Goal: Task Accomplishment & Management: Use online tool/utility

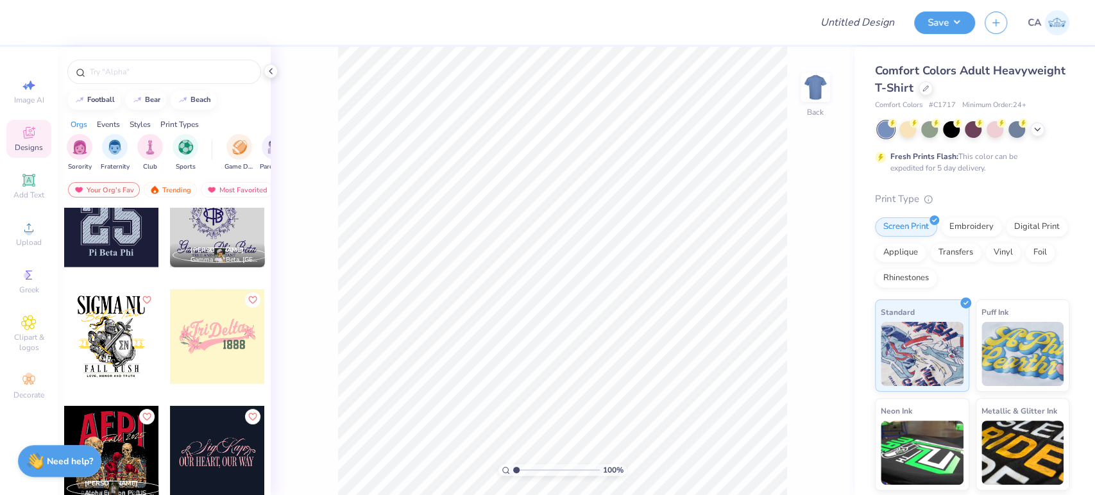
scroll to position [5847, 0]
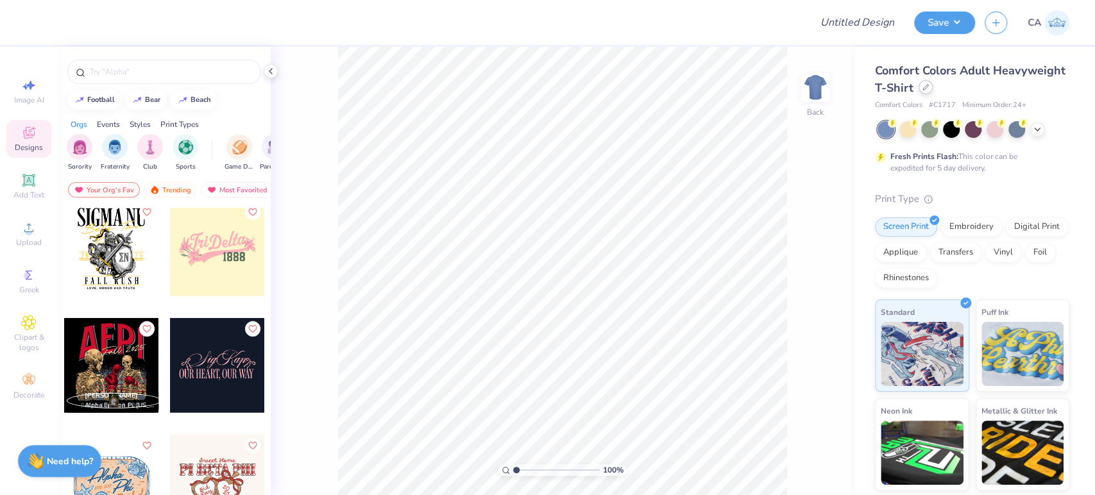
click at [929, 90] on icon at bounding box center [926, 87] width 6 height 6
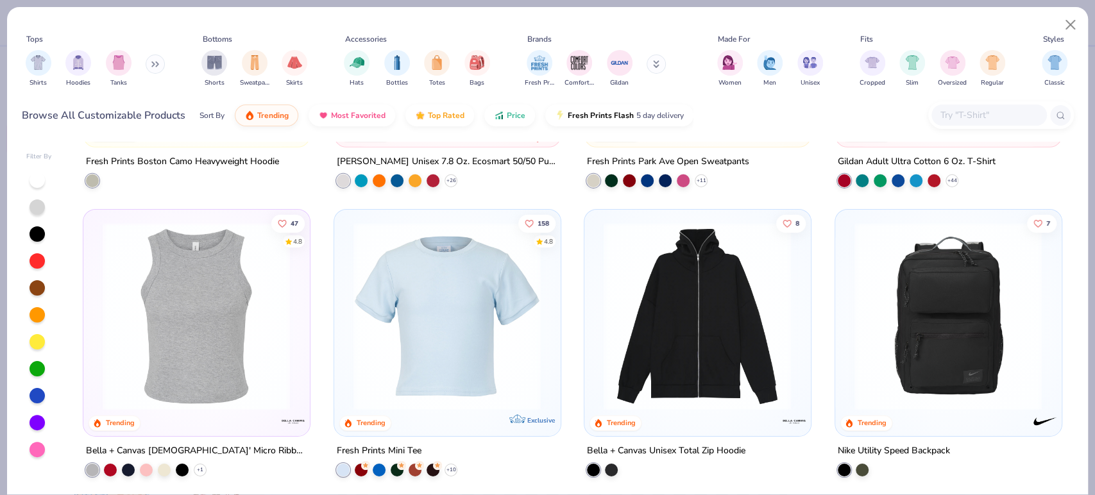
scroll to position [2852, 0]
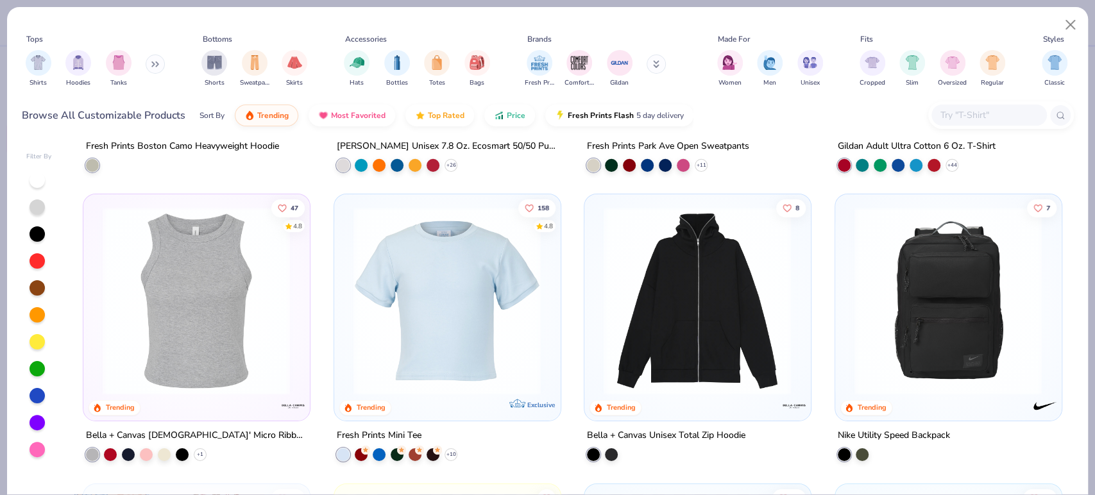
click at [533, 327] on img at bounding box center [447, 301] width 200 height 188
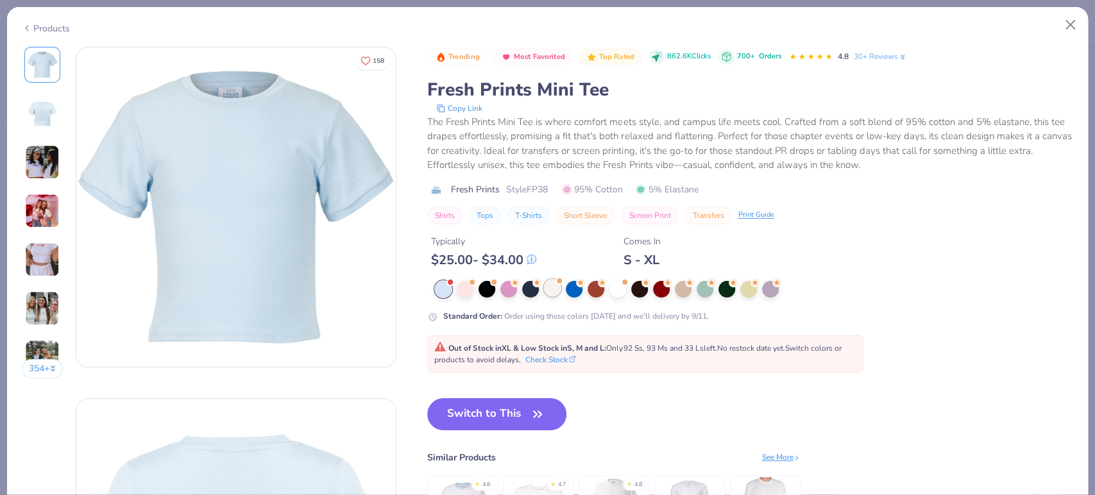
click at [551, 286] on div at bounding box center [552, 288] width 17 height 17
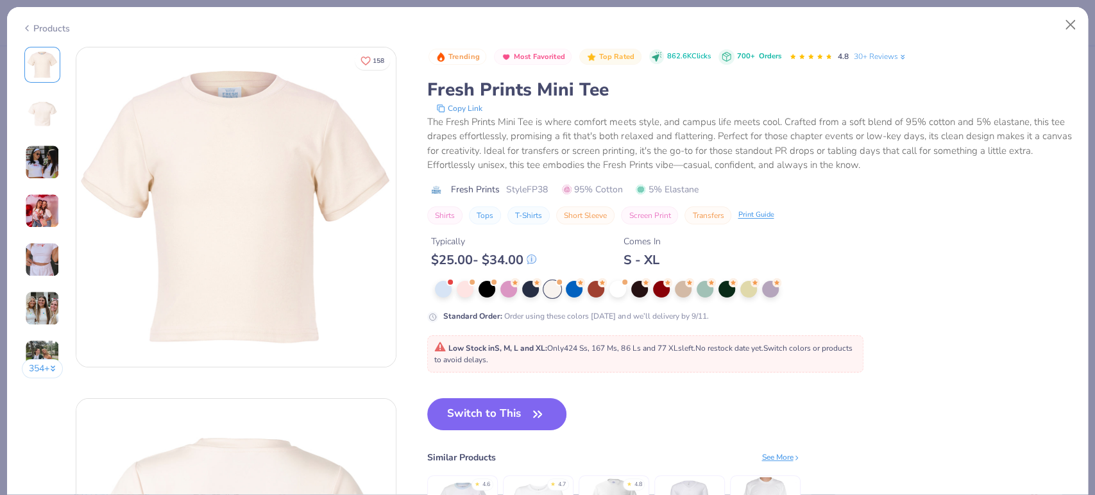
click at [551, 288] on div at bounding box center [552, 289] width 17 height 17
drag, startPoint x: 530, startPoint y: 190, endPoint x: 549, endPoint y: 194, distance: 19.6
click at [548, 194] on span "Style FP38" at bounding box center [527, 189] width 42 height 13
copy span "FP38"
click at [478, 425] on button "Switch to This" at bounding box center [496, 415] width 139 height 32
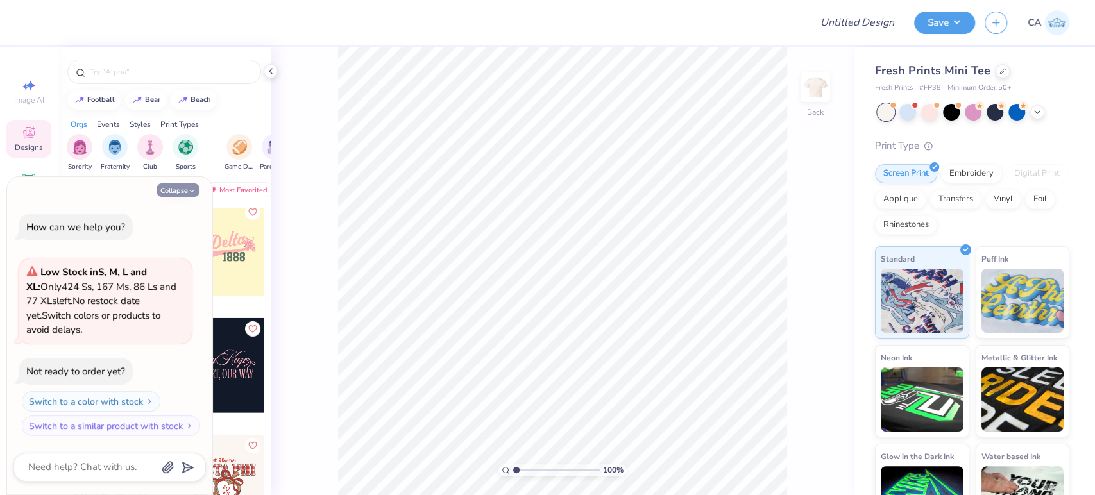
click at [188, 195] on button "Collapse" at bounding box center [178, 190] width 43 height 13
type textarea "x"
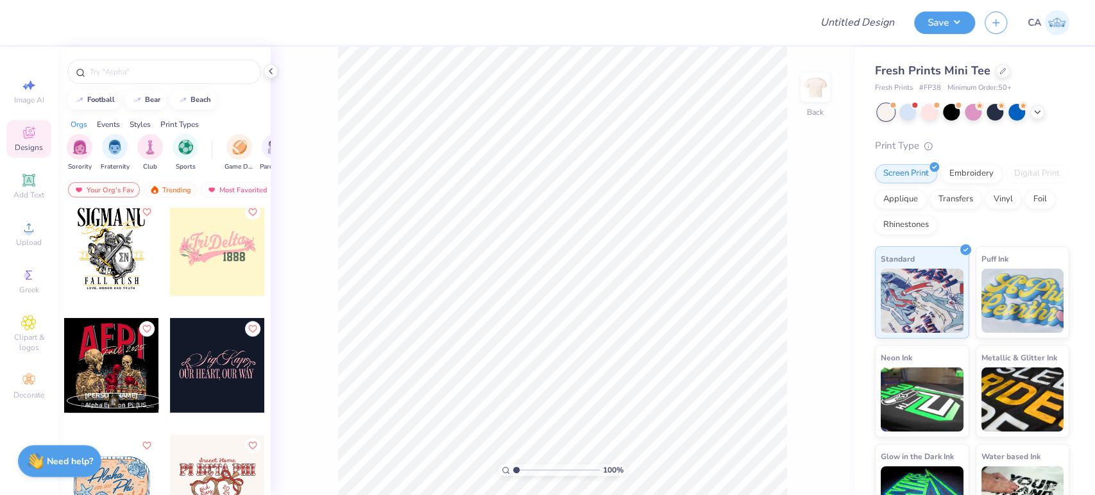
click at [313, 320] on div "100 % Back" at bounding box center [563, 271] width 584 height 449
click at [28, 247] on span "Upload" at bounding box center [29, 242] width 26 height 10
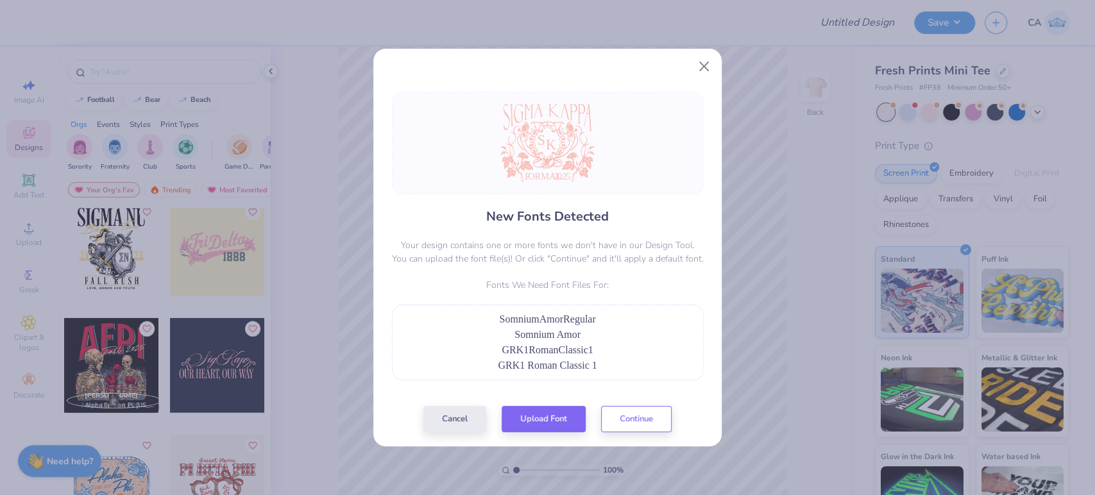
click at [507, 404] on div "New Fonts Detected Your design contains one or more fonts we don't have in our …" at bounding box center [548, 262] width 320 height 341
click at [513, 411] on button "Upload Font" at bounding box center [544, 416] width 84 height 26
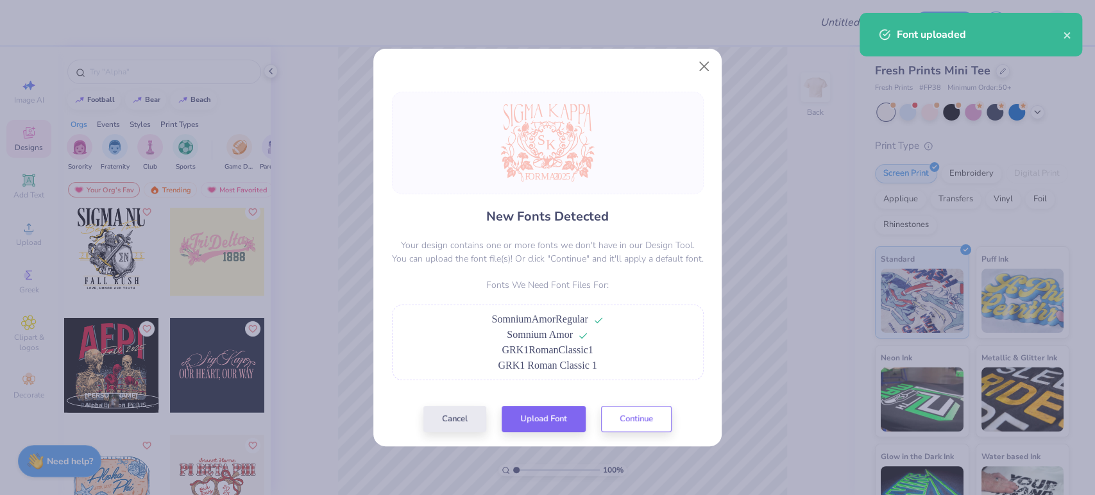
click at [522, 399] on div "New Fonts Detected Your design contains one or more fonts we don't have in our …" at bounding box center [548, 262] width 320 height 341
click at [529, 410] on button "Upload Font" at bounding box center [544, 416] width 84 height 26
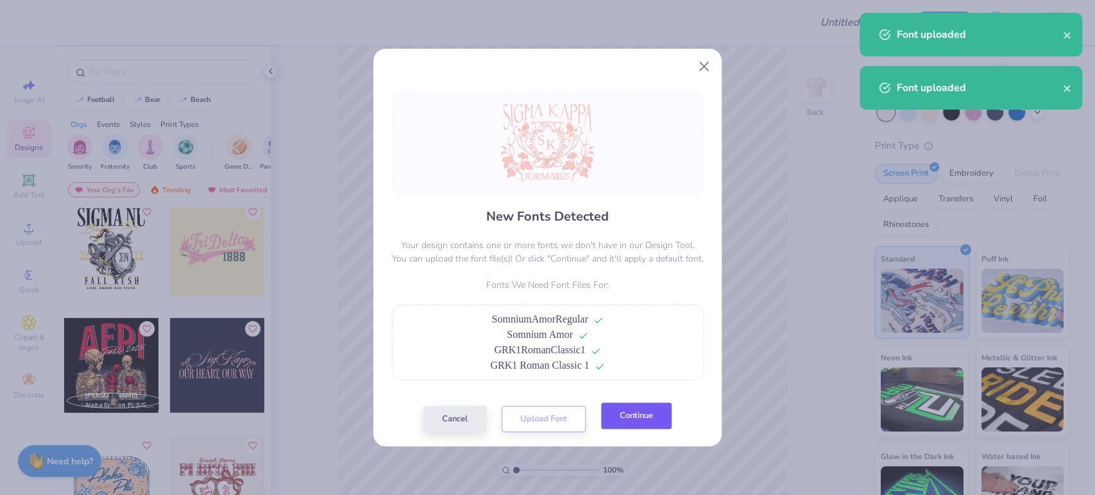
click at [618, 409] on button "Continue" at bounding box center [636, 416] width 71 height 26
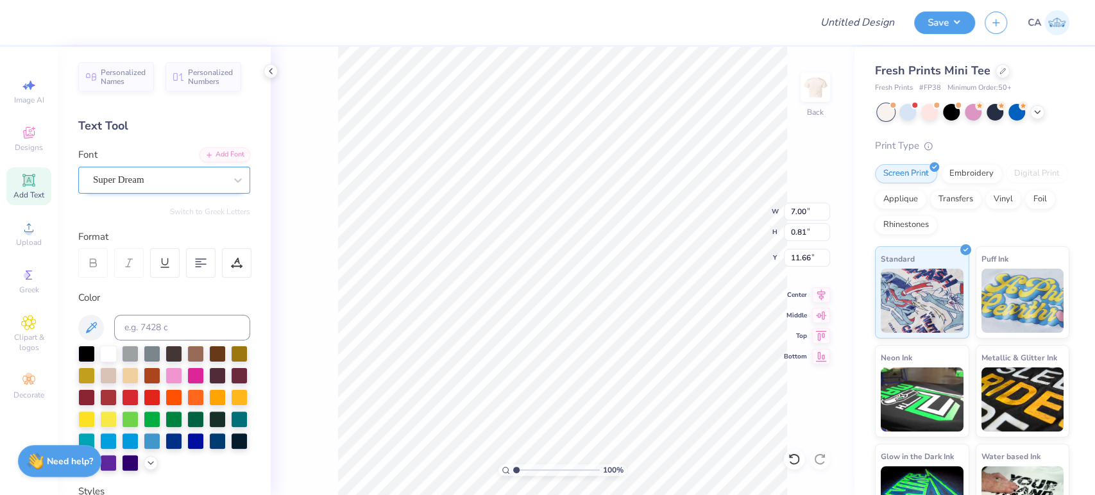
click at [133, 174] on div "Super Dream" at bounding box center [159, 180] width 135 height 20
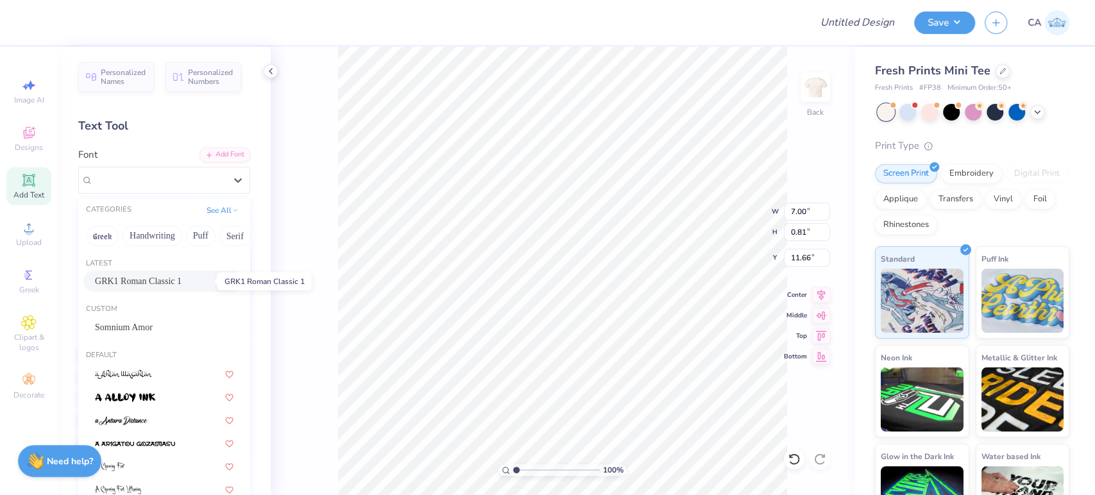
click at [140, 283] on span "GRK1 Roman Classic 1" at bounding box center [138, 281] width 87 height 13
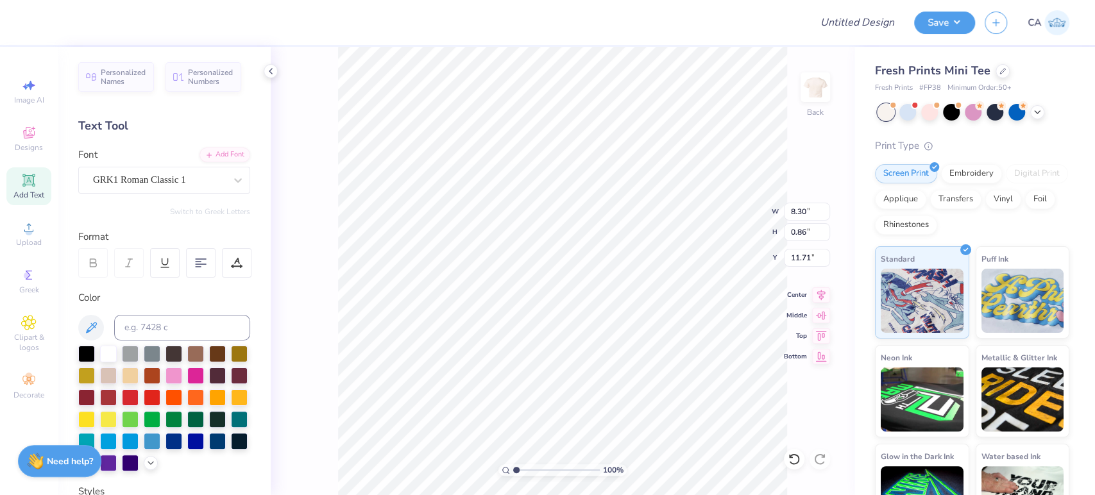
type input "8.30"
type input "0.86"
type input "11.71"
click at [145, 183] on div "GRK1 Roman Classic 1" at bounding box center [159, 180] width 135 height 20
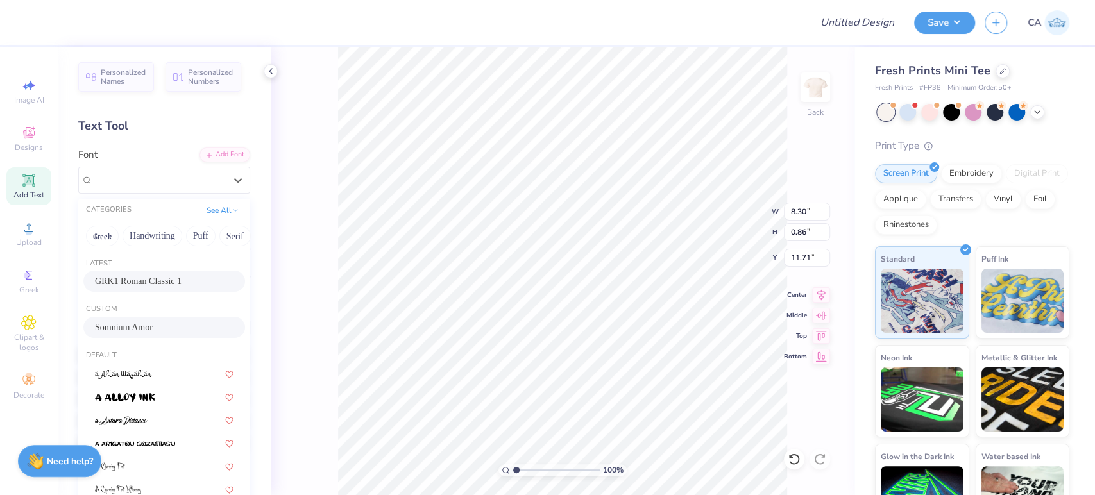
click at [123, 329] on span "Somnium Amor" at bounding box center [124, 327] width 58 height 13
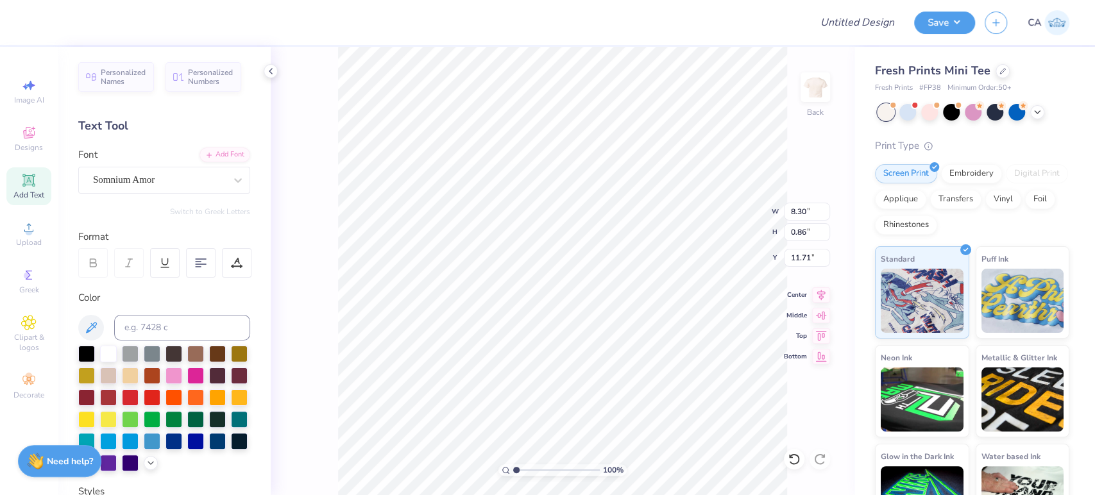
type input "5.40"
type input "0.80"
type input "11.74"
type input "10.64"
type input "3.34"
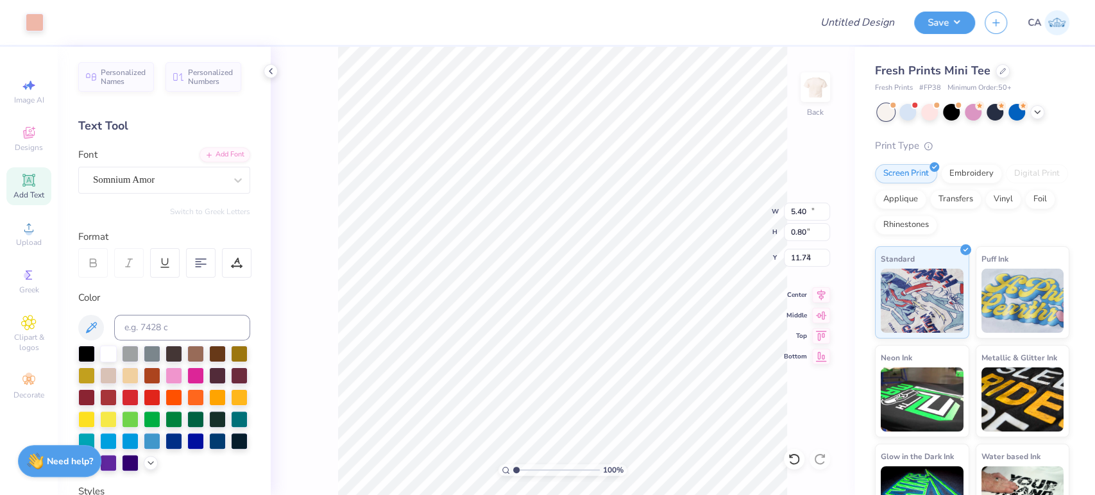
type input "3.31"
type input "1.02"
type input "1.23"
type input "7.57"
click at [133, 181] on div "Super Dream" at bounding box center [159, 180] width 135 height 20
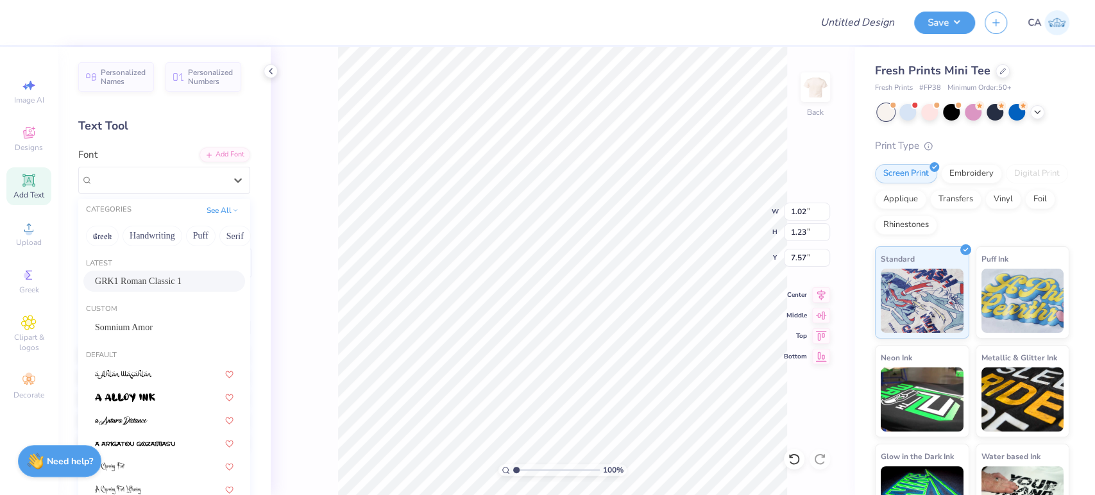
click at [134, 284] on span "GRK1 Roman Classic 1" at bounding box center [138, 281] width 87 height 13
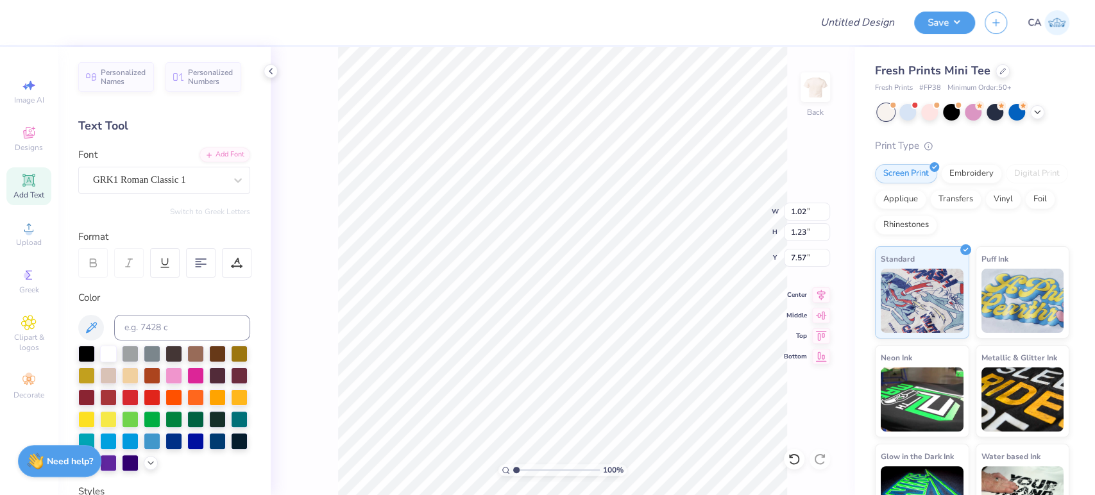
type input "1.24"
type input "1.25"
type input "7.68"
type input "1.03"
type input "1.28"
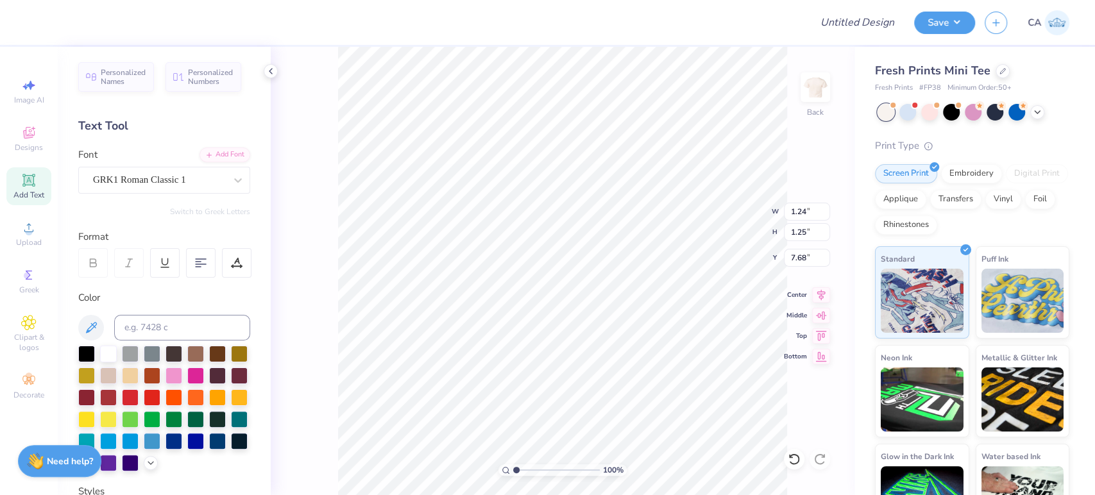
type input "7.04"
click at [142, 194] on div "Personalized Names Personalized Numbers Text Tool Add Font Font Super Dream Swi…" at bounding box center [164, 271] width 213 height 449
click at [141, 185] on div "Super Dream" at bounding box center [159, 180] width 135 height 20
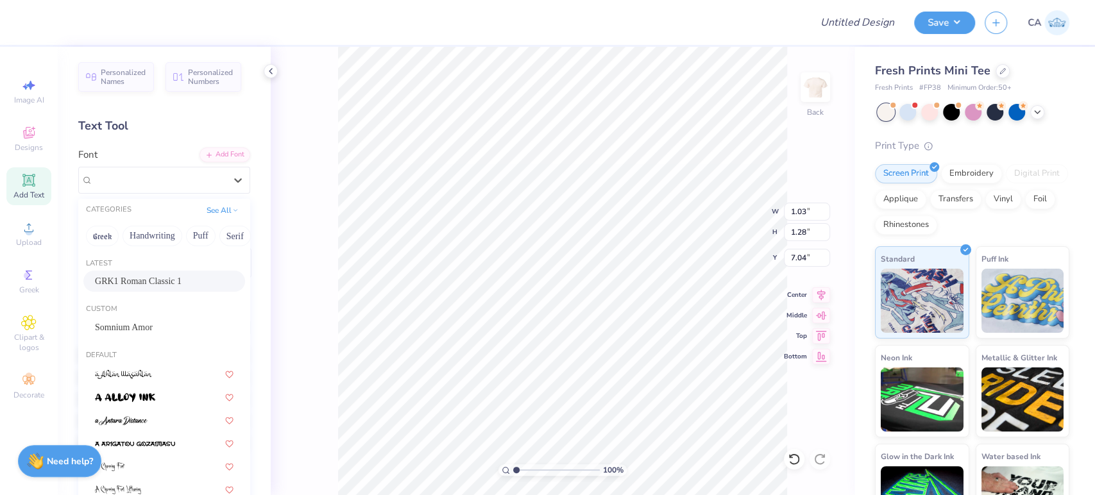
click at [127, 284] on span "GRK1 Roman Classic 1" at bounding box center [138, 281] width 87 height 13
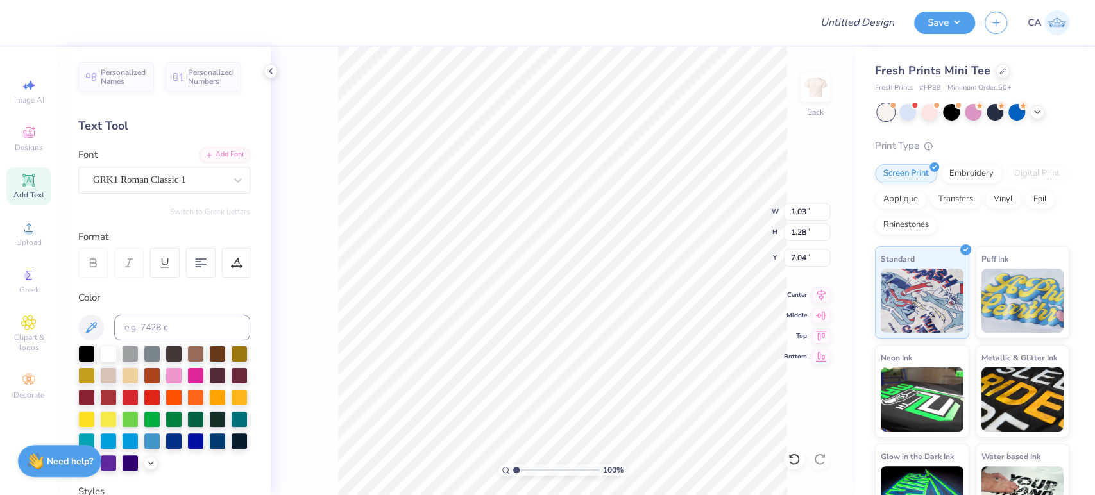
type input "1.07"
type input "1.25"
type input "7.17"
type input "5.61"
click at [556, 474] on input "range" at bounding box center [556, 471] width 87 height 12
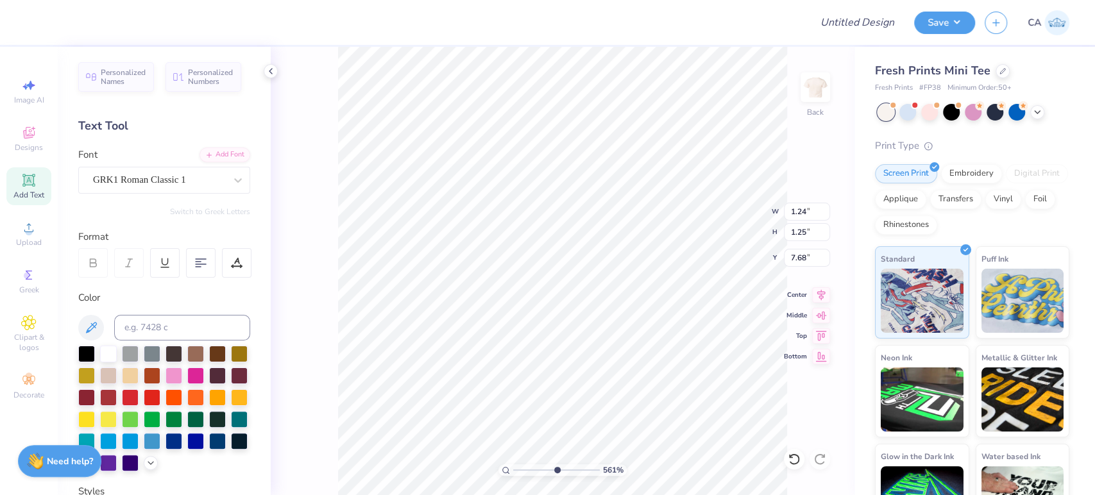
type input "7.59"
type input "2.21"
type input "1.67"
type input "7.17"
click at [818, 295] on icon at bounding box center [821, 293] width 18 height 15
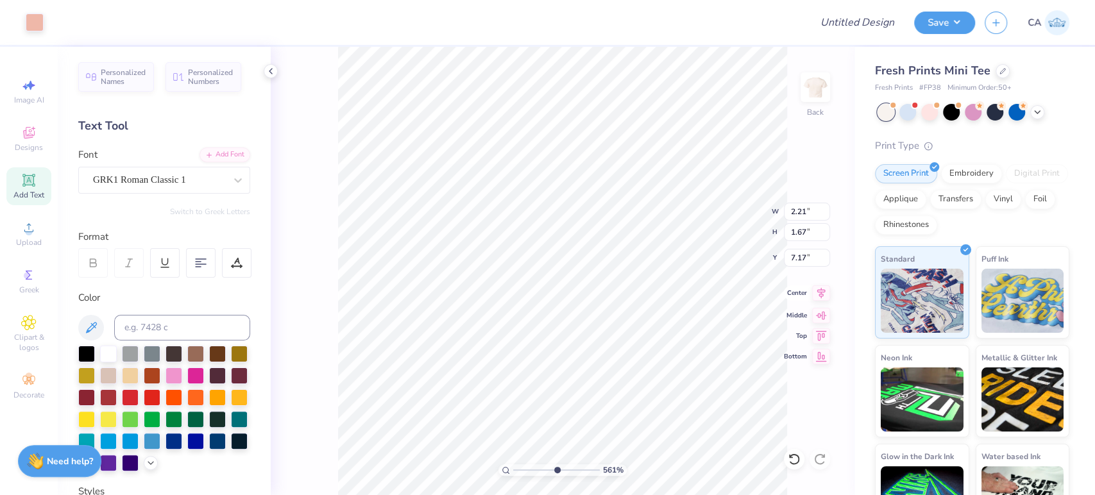
type input "11.40"
type input "7.41"
type input "5.27"
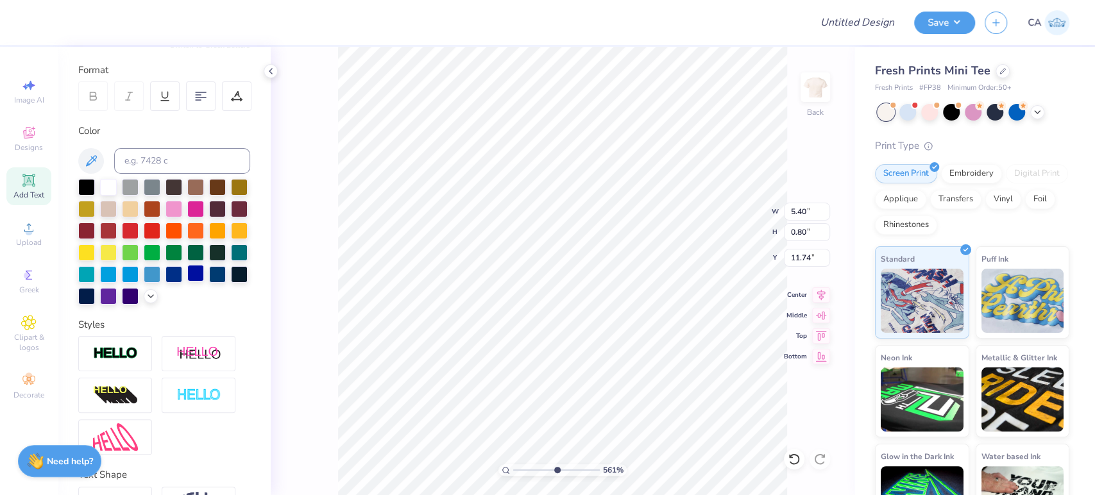
scroll to position [272, 0]
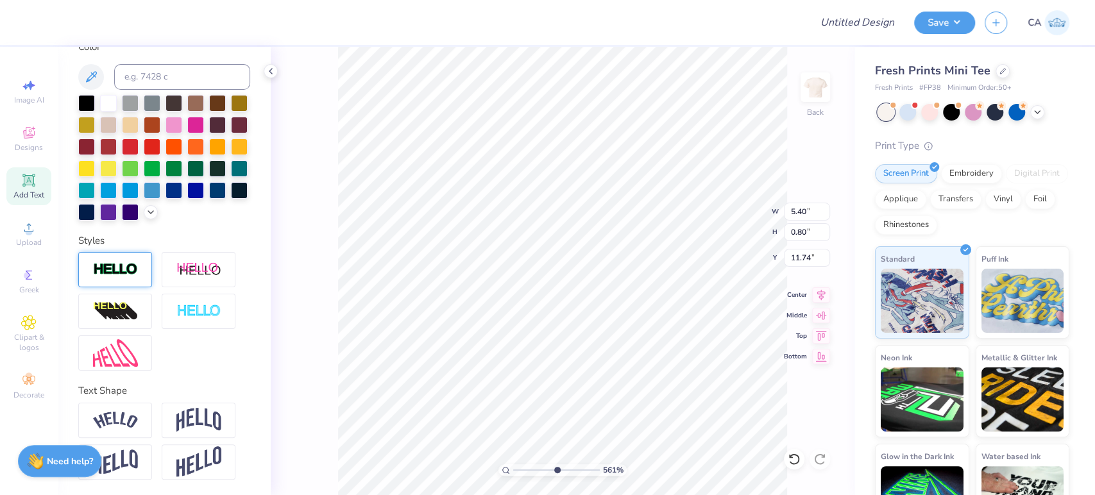
click at [116, 259] on div at bounding box center [115, 269] width 74 height 35
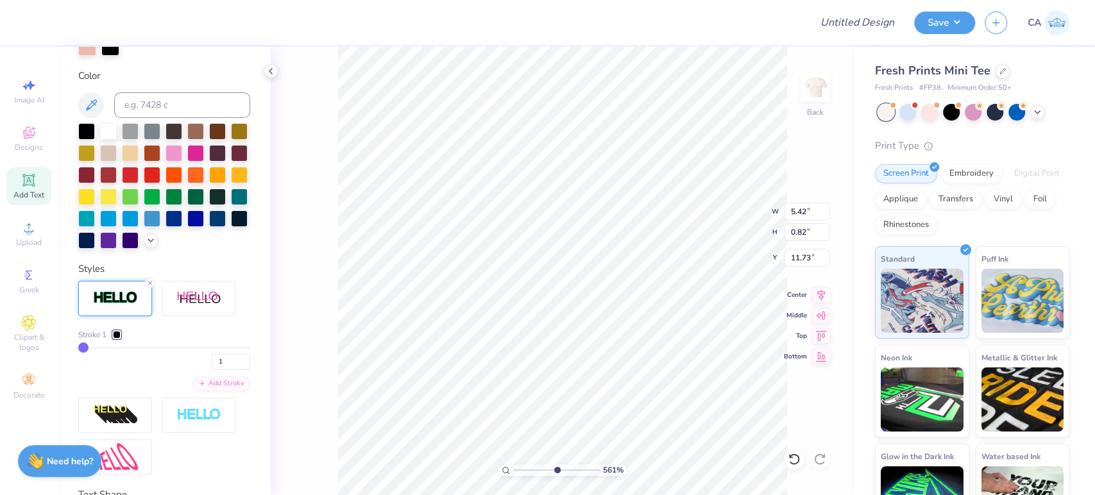
type input "5.42"
type input "0.82"
type input "11.73"
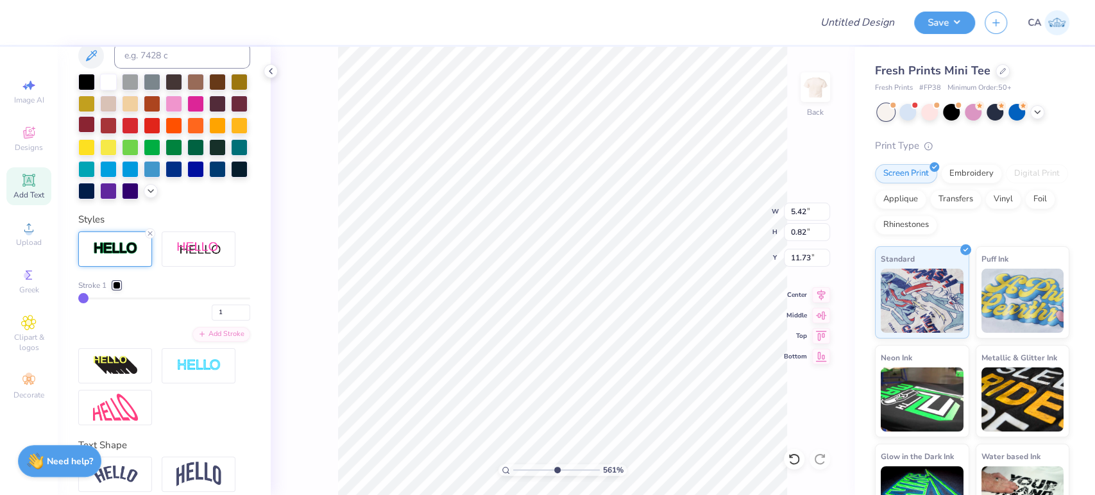
scroll to position [179, 0]
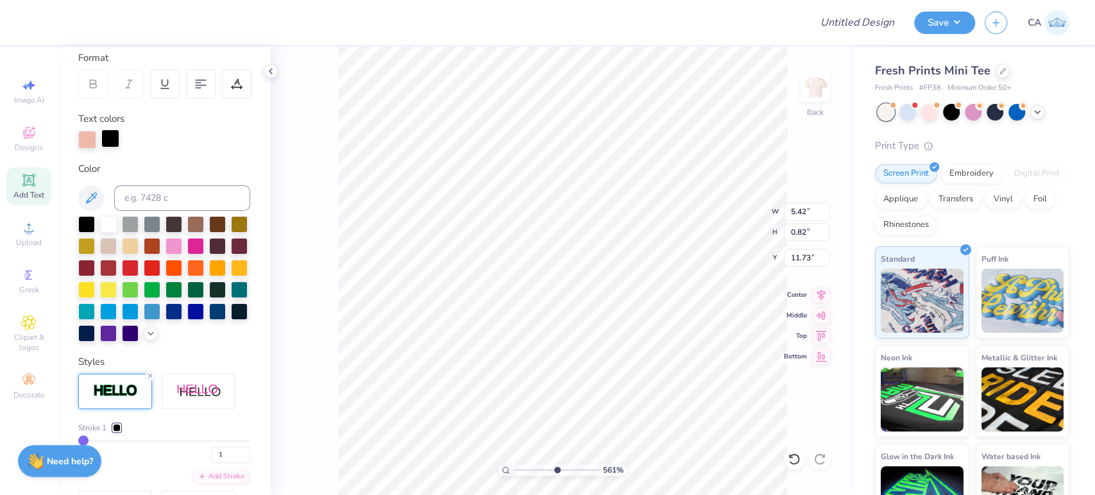
click at [106, 142] on div at bounding box center [110, 139] width 18 height 18
click at [133, 196] on input at bounding box center [182, 198] width 136 height 26
type input "488"
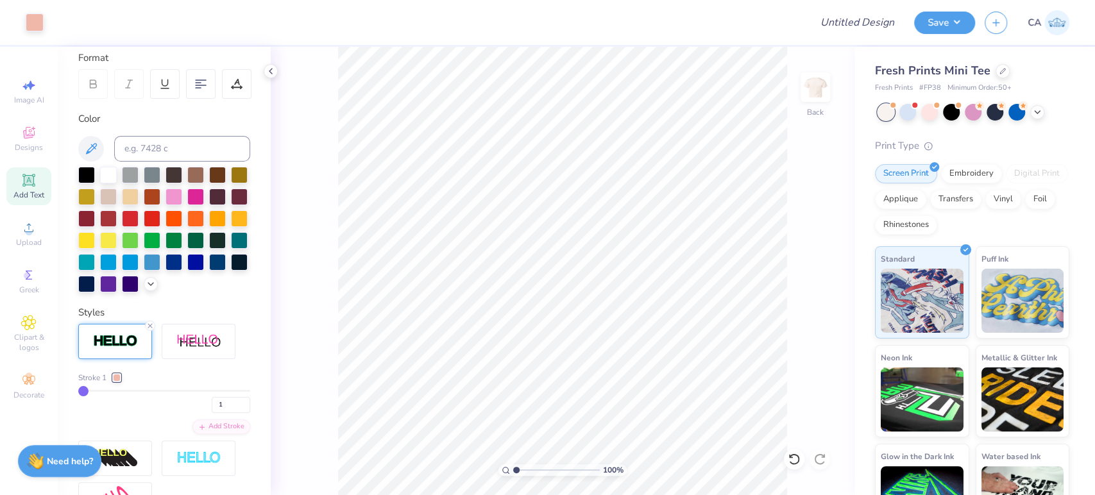
drag, startPoint x: 526, startPoint y: 473, endPoint x: 507, endPoint y: 466, distance: 19.9
type input "1"
click at [513, 466] on input "range" at bounding box center [556, 471] width 87 height 12
click at [823, 288] on icon at bounding box center [821, 293] width 18 height 15
click at [821, 295] on icon at bounding box center [821, 293] width 18 height 15
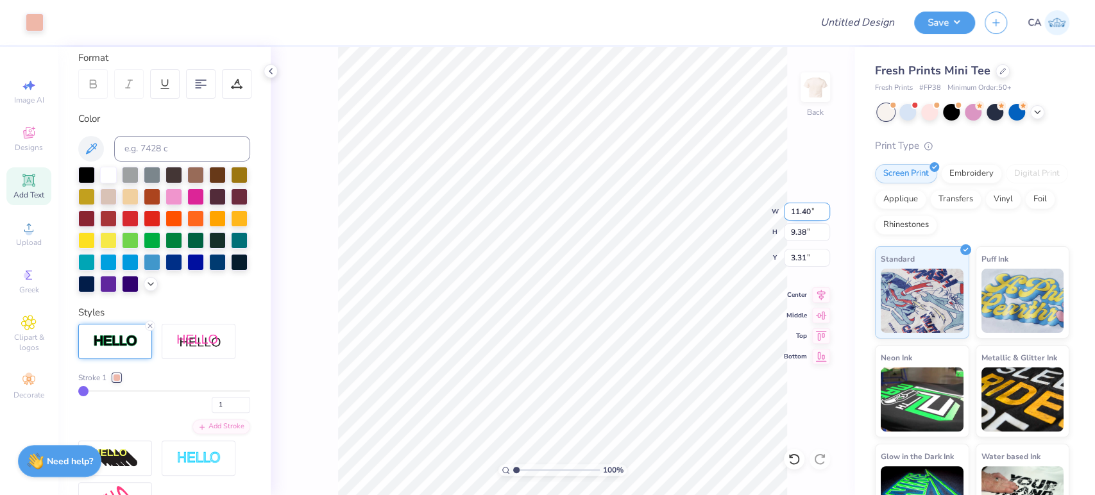
click at [812, 212] on input "11.40" at bounding box center [807, 212] width 46 height 18
type input "1"
type input "7.01"
type input "5.77"
type input "5.12"
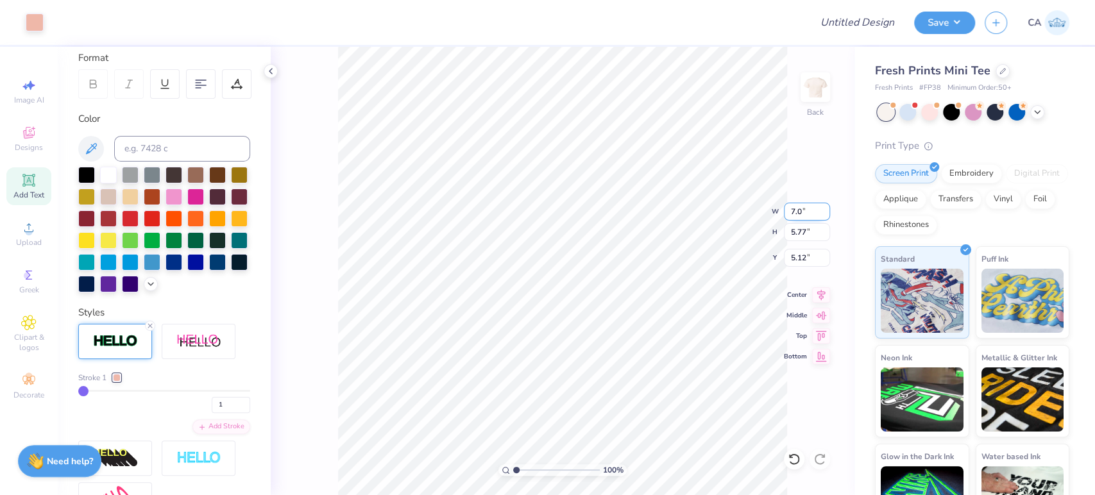
type input "7"
type input "8.00"
type input "6.58"
click at [816, 261] on input "4.71" at bounding box center [807, 258] width 46 height 18
type input "2.00"
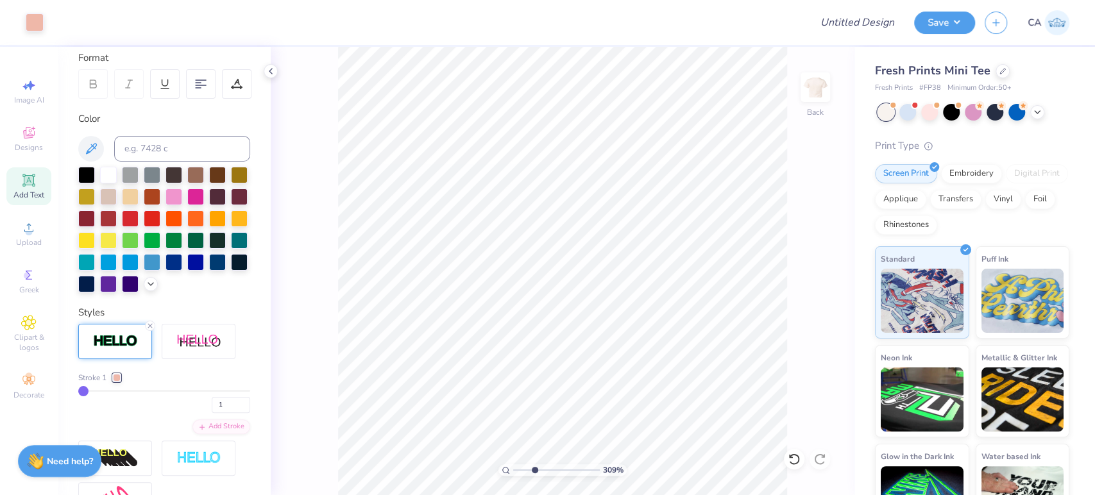
click at [534, 471] on input "range" at bounding box center [556, 471] width 87 height 12
click at [520, 472] on input "range" at bounding box center [556, 471] width 87 height 12
type input "1.5"
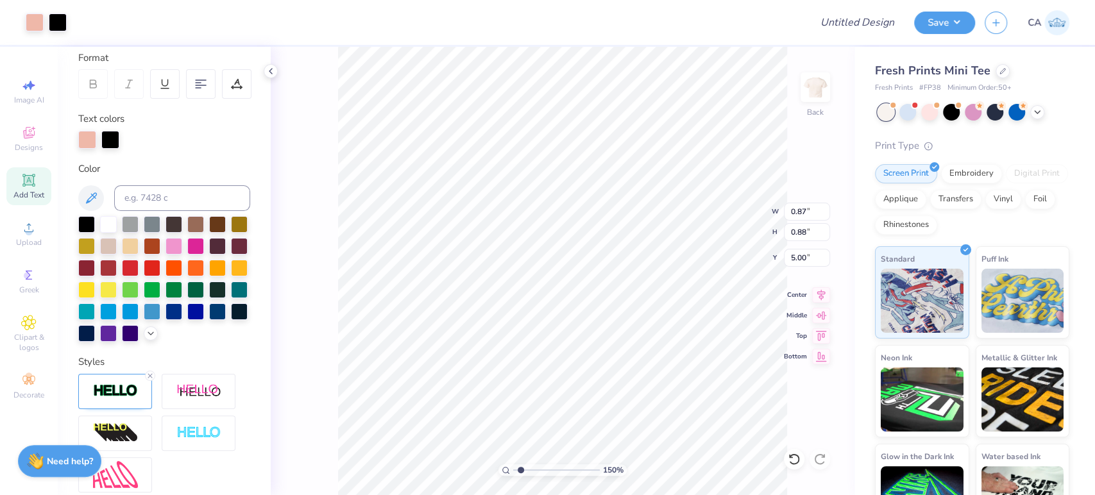
type input "0.88"
type input "0.89"
drag, startPoint x: 513, startPoint y: 469, endPoint x: 504, endPoint y: 469, distance: 9.6
type input "1"
click at [513, 469] on input "range" at bounding box center [556, 471] width 87 height 12
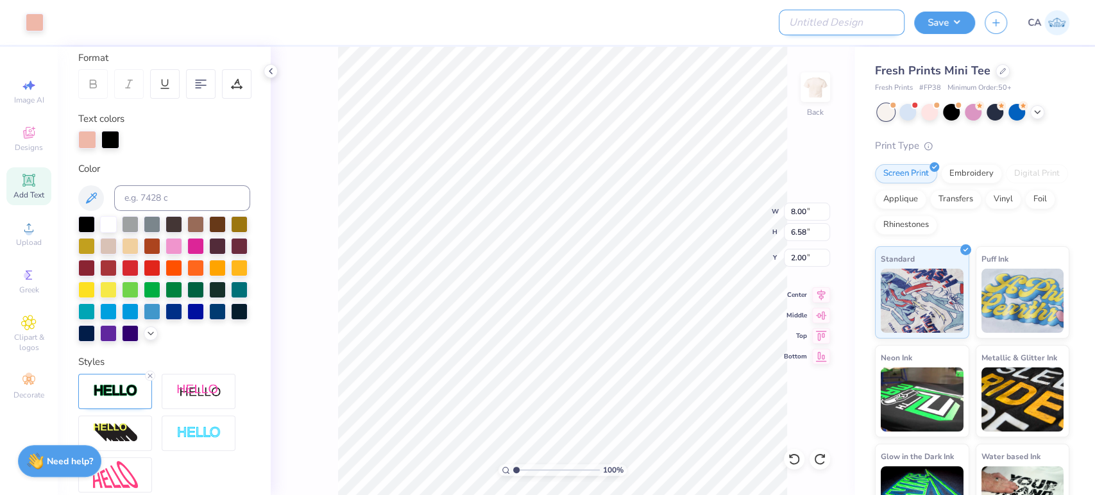
click at [827, 22] on input "Design Title" at bounding box center [842, 23] width 126 height 26
paste input "FPS239861"
type input "FPS239861"
click at [921, 24] on button "Save" at bounding box center [944, 21] width 61 height 22
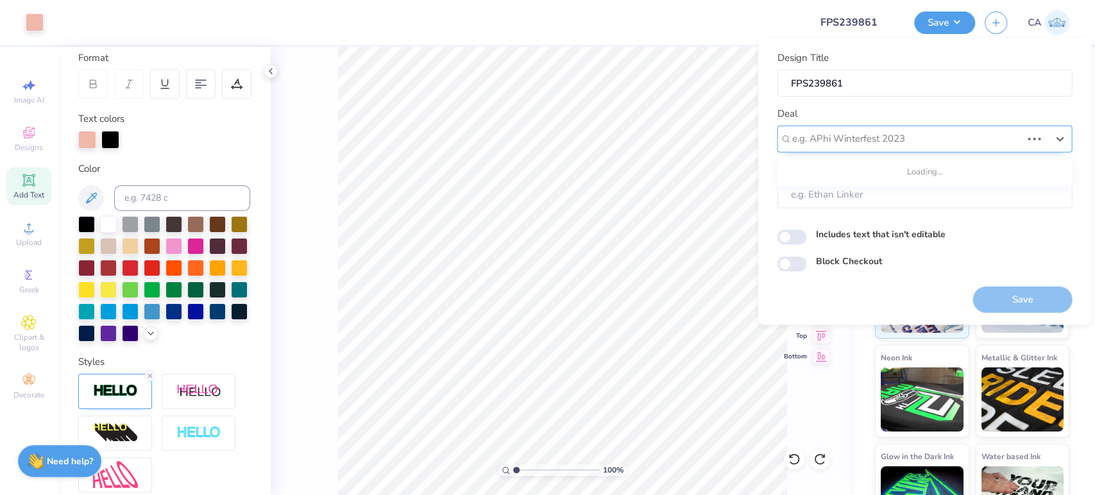
click at [889, 125] on div "e.g. APhi Winterfest 2023" at bounding box center [924, 138] width 295 height 27
type input "design tool gall"
type input "Design Tool Gallery User"
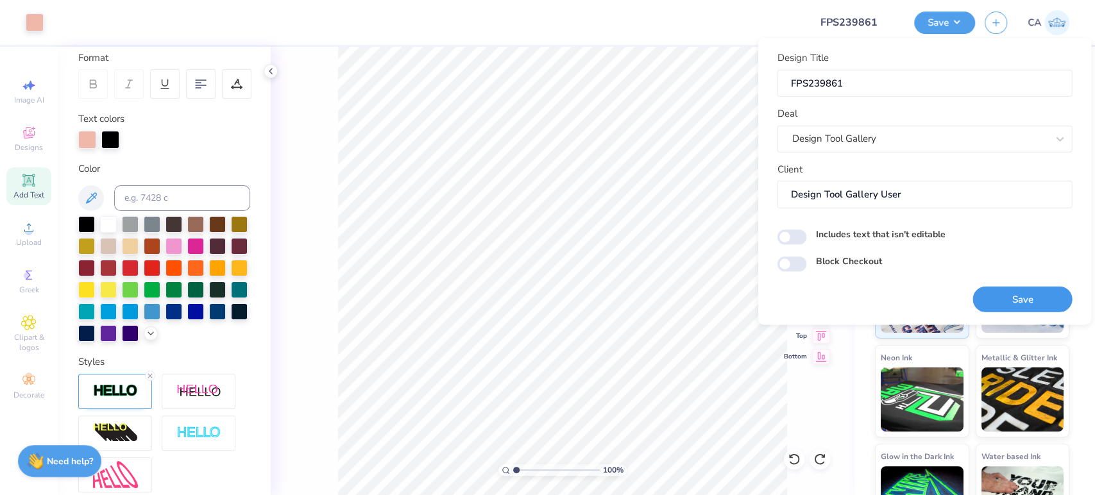
click at [998, 293] on button "Save" at bounding box center [1022, 299] width 99 height 26
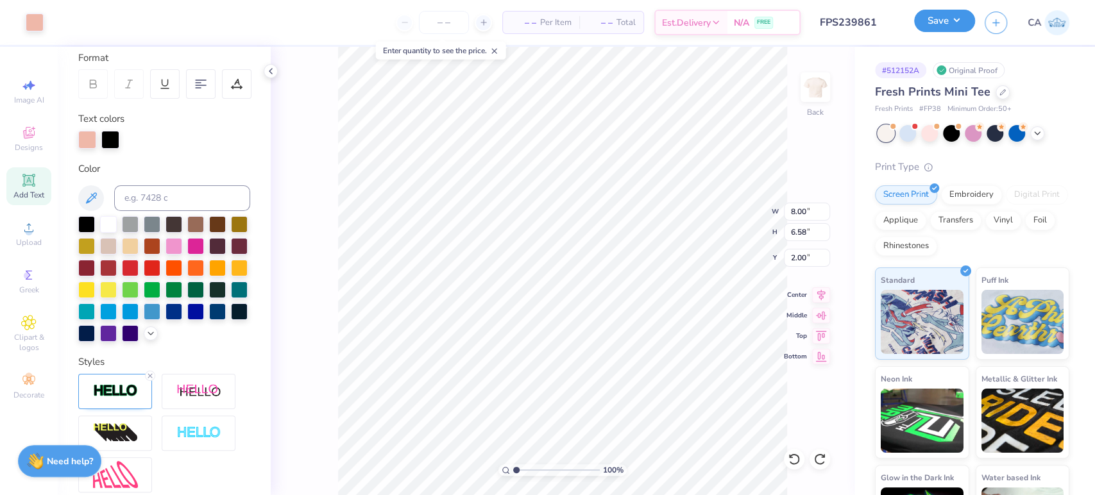
click at [952, 31] on button "Save" at bounding box center [944, 21] width 61 height 22
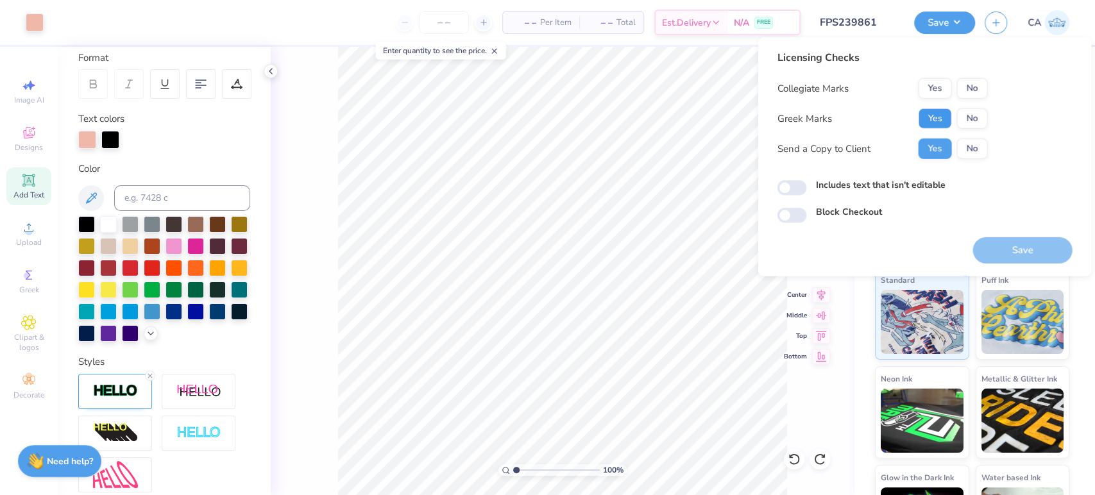
click at [929, 112] on button "Yes" at bounding box center [934, 118] width 33 height 21
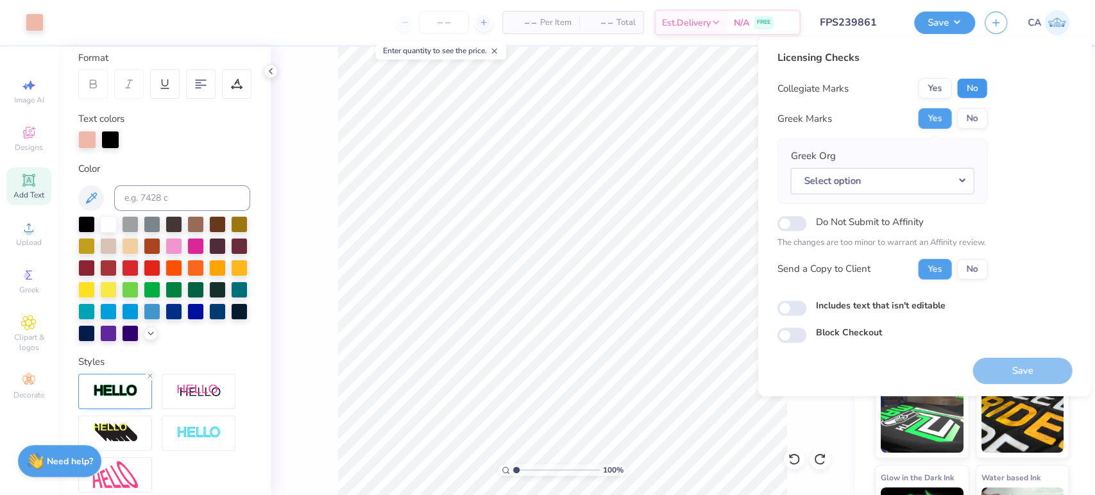
click at [964, 87] on button "No" at bounding box center [972, 88] width 31 height 21
click at [922, 171] on button "Select option" at bounding box center [883, 180] width 184 height 26
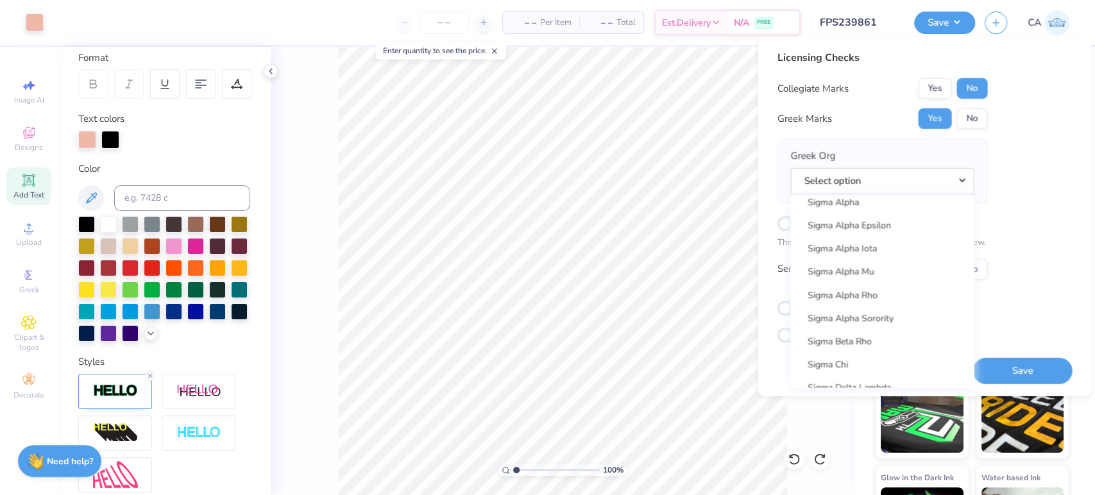
scroll to position [8342, 0]
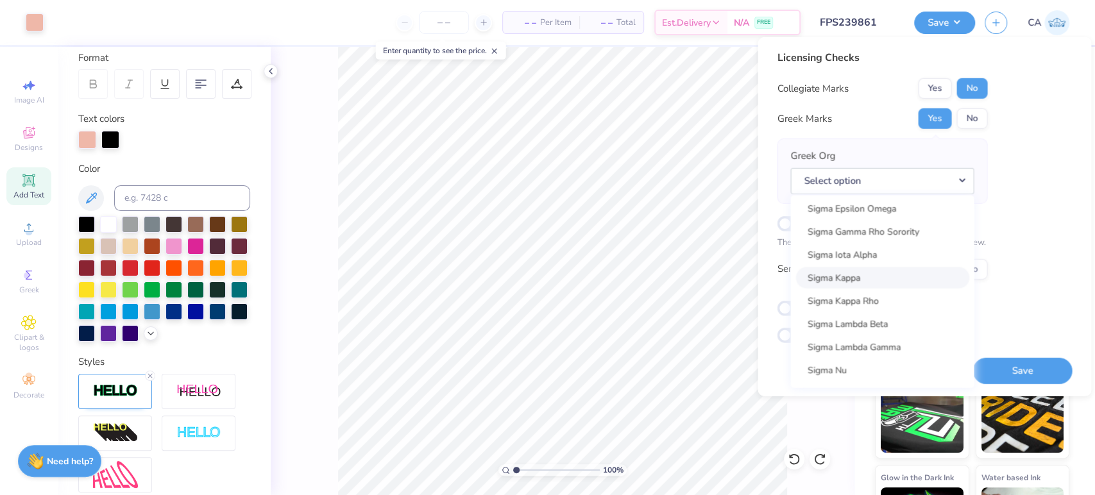
click at [898, 282] on link "Sigma Kappa" at bounding box center [882, 277] width 173 height 21
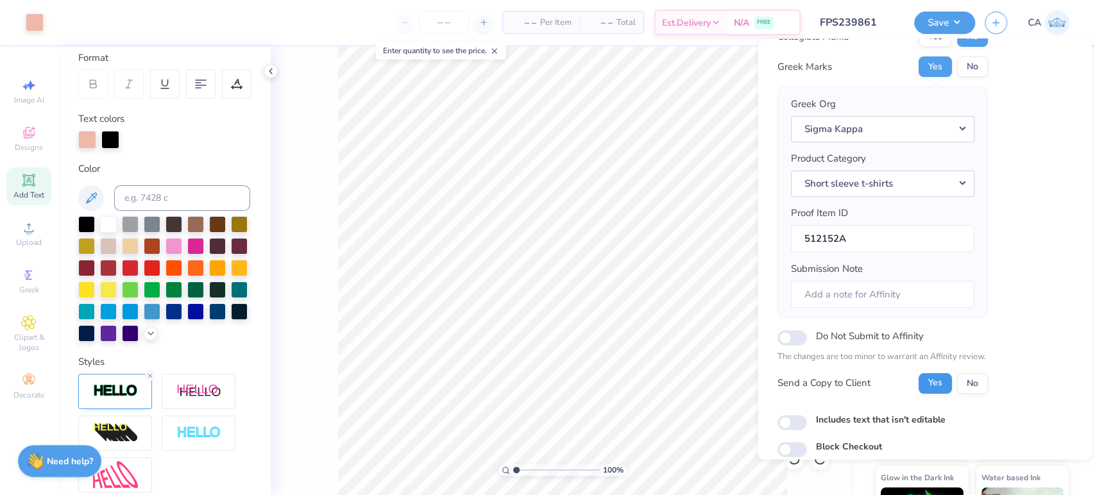
scroll to position [103, 0]
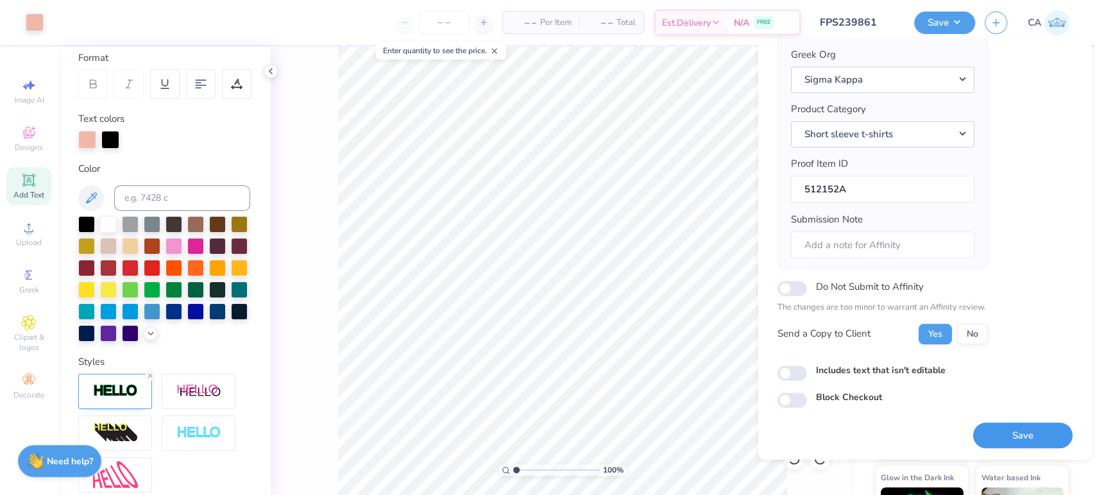
click at [1043, 429] on button "Save" at bounding box center [1022, 436] width 99 height 26
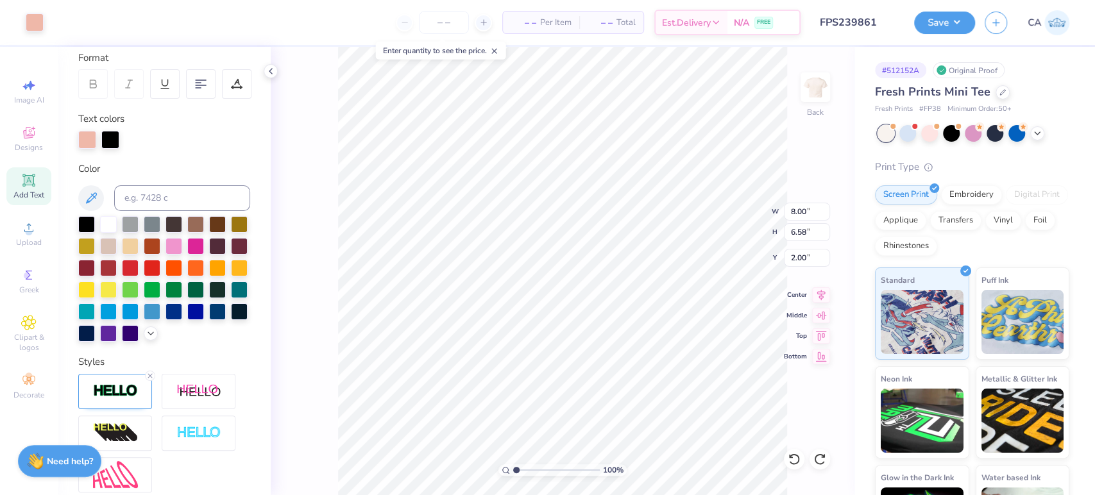
click at [334, 141] on div "100 % Back W 8.00 8.00 " H 6.58 6.58 " Y 2.00 2.00 " Center Middle Top Bottom" at bounding box center [563, 271] width 584 height 449
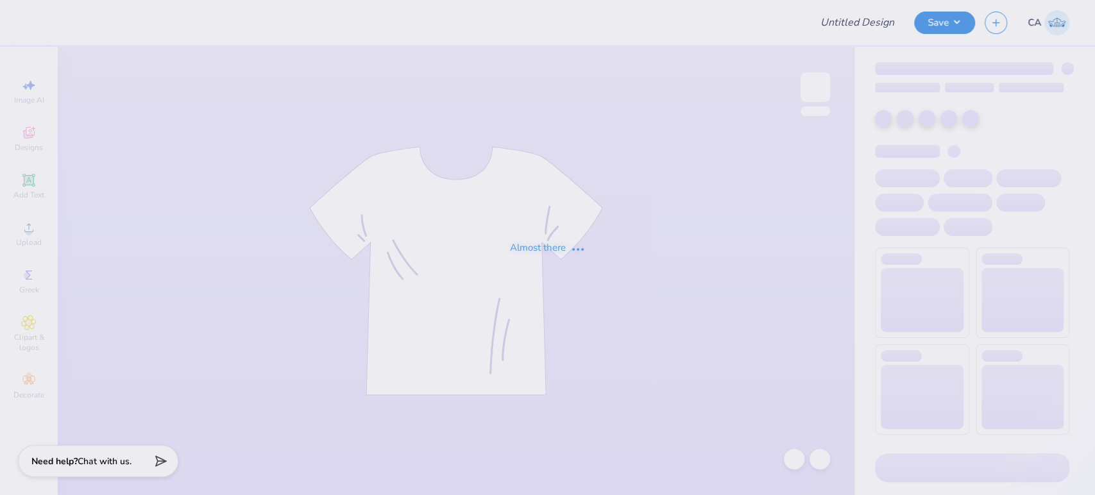
type input "FPS239861"
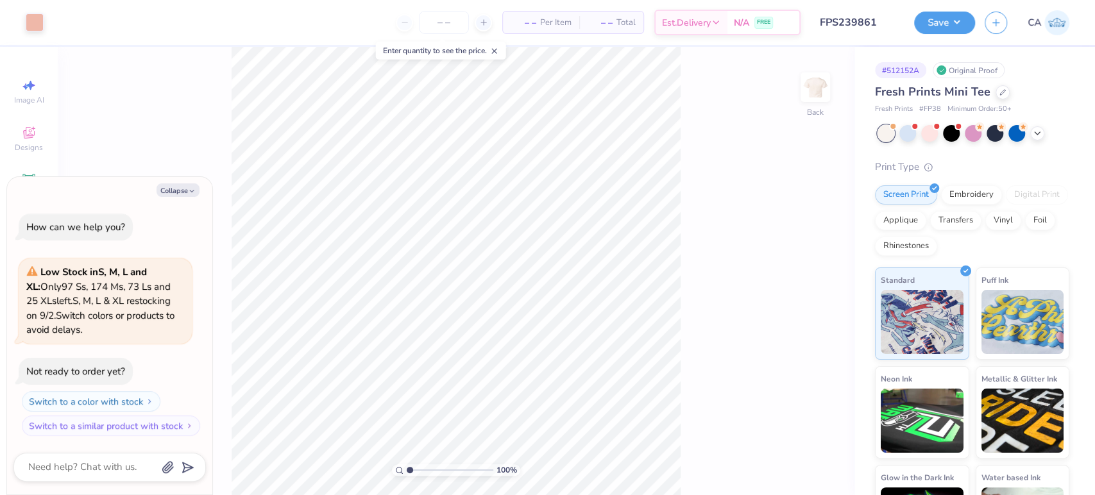
type textarea "x"
